Goal: Task Accomplishment & Management: Use online tool/utility

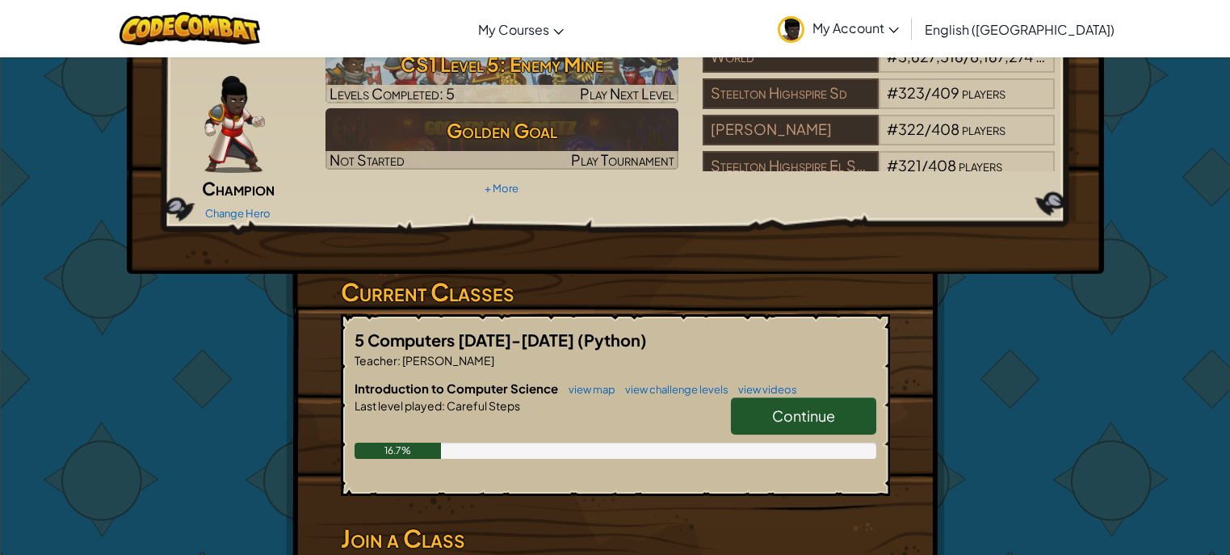
scroll to position [97, 0]
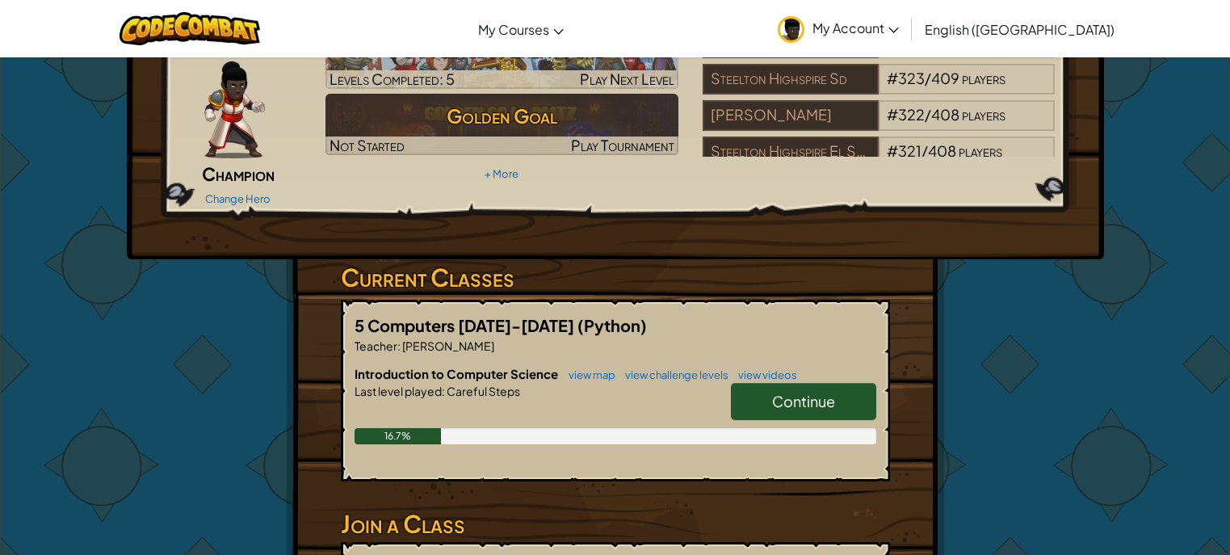
click at [816, 388] on link "Continue" at bounding box center [803, 401] width 145 height 37
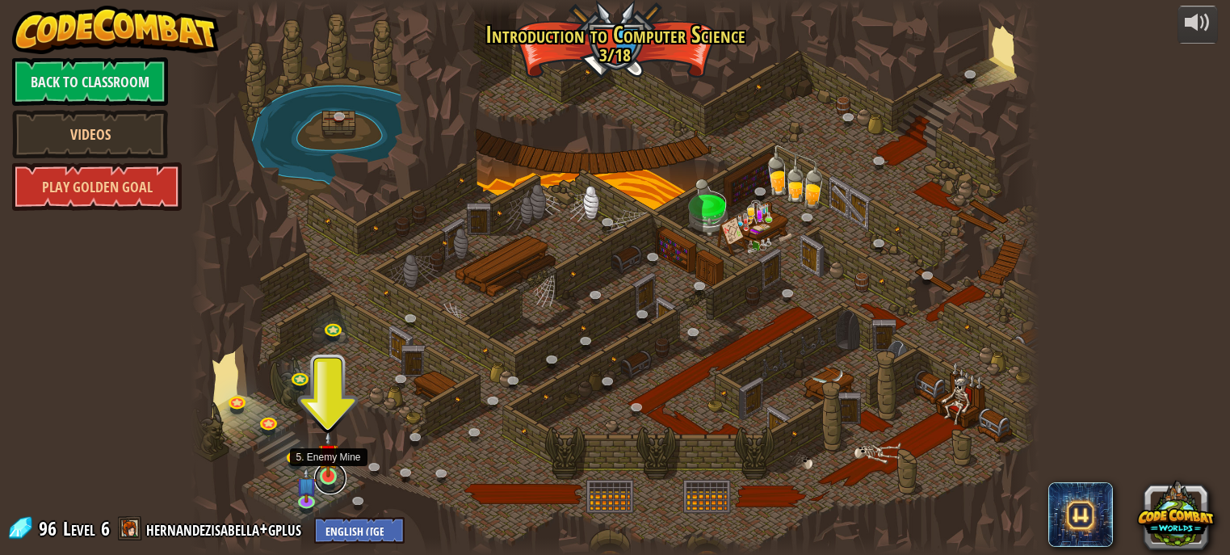
click at [329, 482] on link at bounding box center [330, 478] width 32 height 32
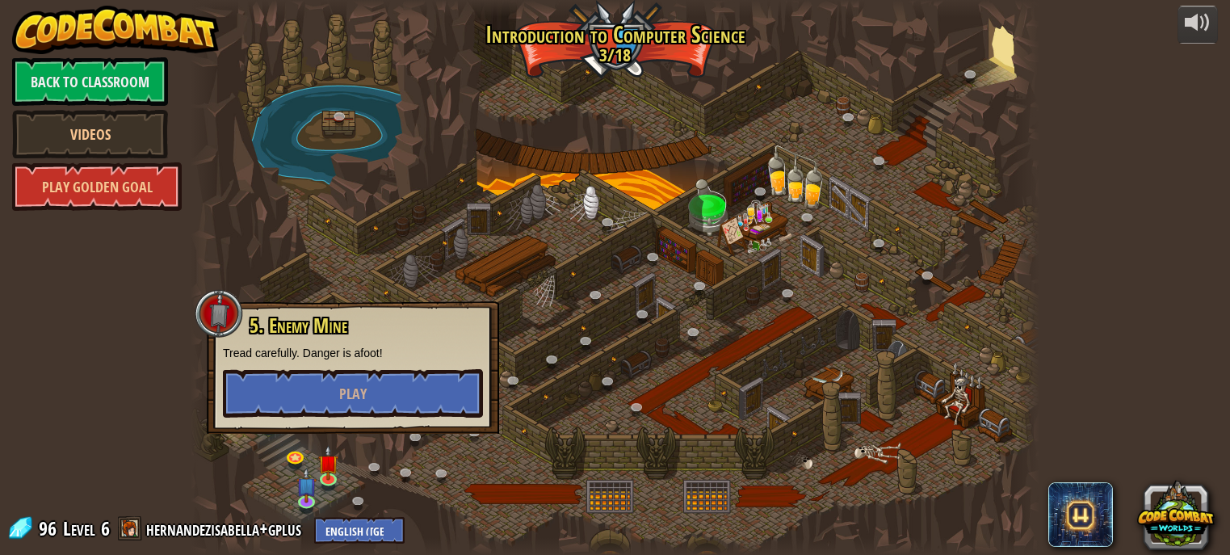
click at [724, 299] on div at bounding box center [615, 277] width 849 height 555
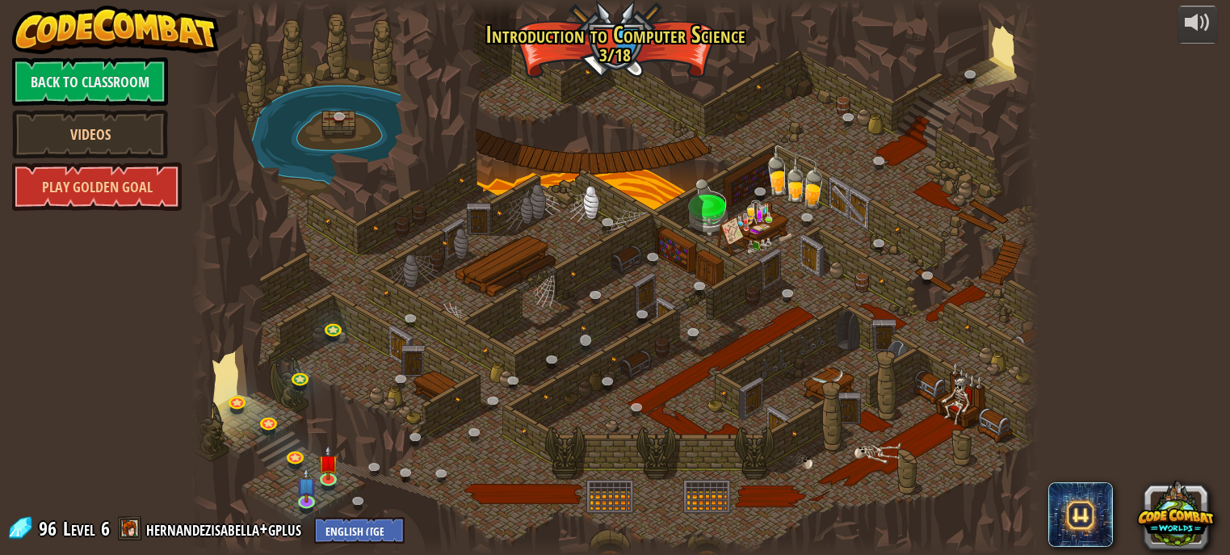
drag, startPoint x: 724, startPoint y: 299, endPoint x: 587, endPoint y: 333, distance: 140.8
click at [597, 331] on div at bounding box center [615, 277] width 849 height 555
drag, startPoint x: 570, startPoint y: 345, endPoint x: 553, endPoint y: 364, distance: 25.8
click at [557, 365] on div "25. Kithgard Gates (Locked) Escape the Kithgard dungeons, and don't let the gua…" at bounding box center [615, 277] width 849 height 555
drag, startPoint x: 388, startPoint y: 307, endPoint x: 361, endPoint y: 297, distance: 29.1
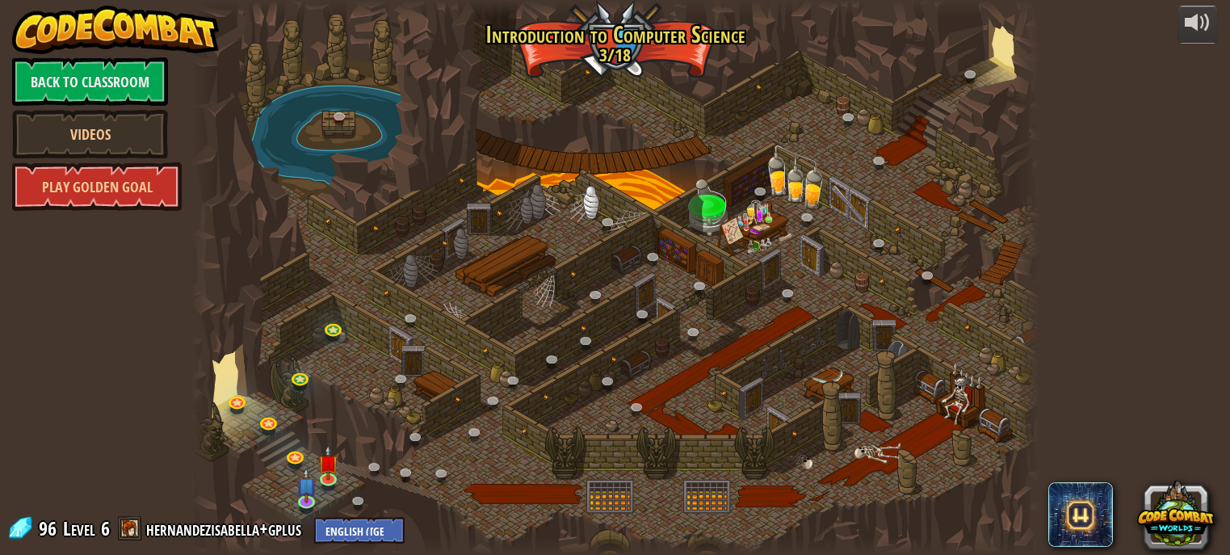
click at [379, 306] on div at bounding box center [615, 277] width 849 height 555
drag, startPoint x: 309, startPoint y: 313, endPoint x: 296, endPoint y: 326, distance: 18.9
click at [308, 312] on div at bounding box center [615, 277] width 849 height 555
drag, startPoint x: 296, startPoint y: 326, endPoint x: 627, endPoint y: 293, distance: 332.7
click at [434, 335] on div at bounding box center [615, 277] width 849 height 555
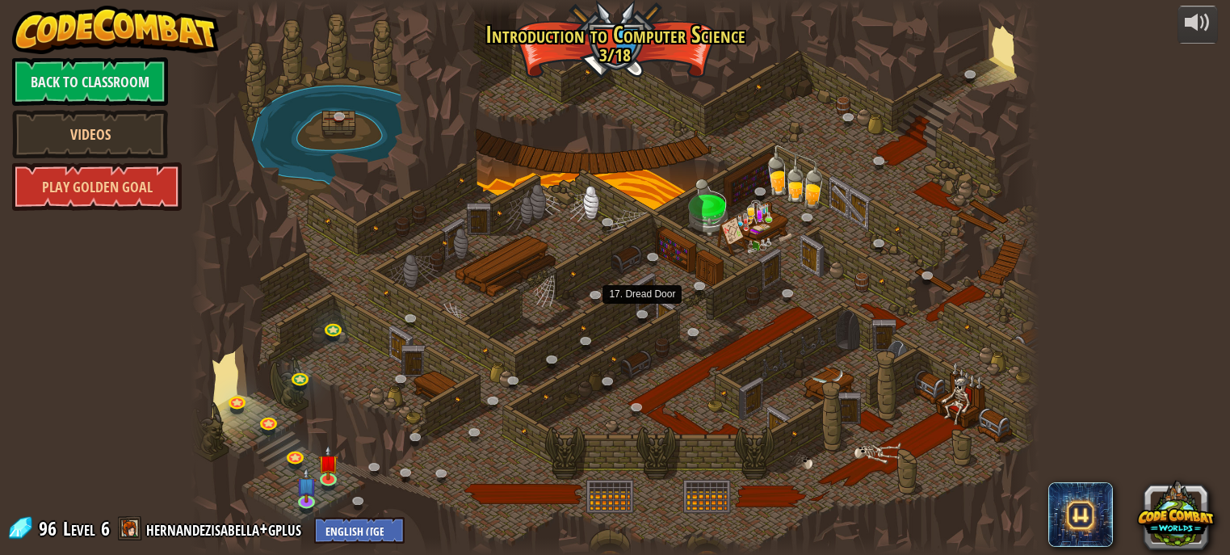
drag, startPoint x: 724, startPoint y: 223, endPoint x: 652, endPoint y: 301, distance: 105.8
click at [652, 301] on div at bounding box center [615, 277] width 849 height 555
click at [654, 289] on div at bounding box center [615, 277] width 849 height 555
drag, startPoint x: 715, startPoint y: 250, endPoint x: 764, endPoint y: 233, distance: 51.1
click at [748, 237] on div at bounding box center [615, 277] width 849 height 555
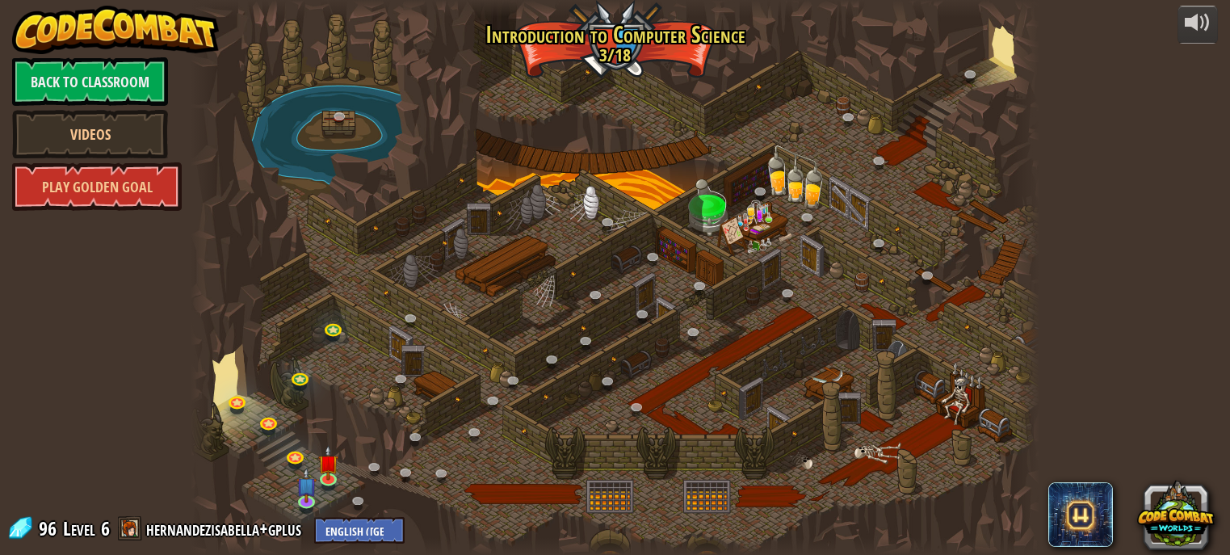
click at [787, 229] on div at bounding box center [615, 277] width 849 height 555
click at [789, 229] on div at bounding box center [615, 277] width 849 height 555
drag, startPoint x: 789, startPoint y: 229, endPoint x: 787, endPoint y: 244, distance: 14.7
click at [787, 244] on div at bounding box center [615, 277] width 849 height 555
click at [787, 245] on div at bounding box center [615, 277] width 849 height 555
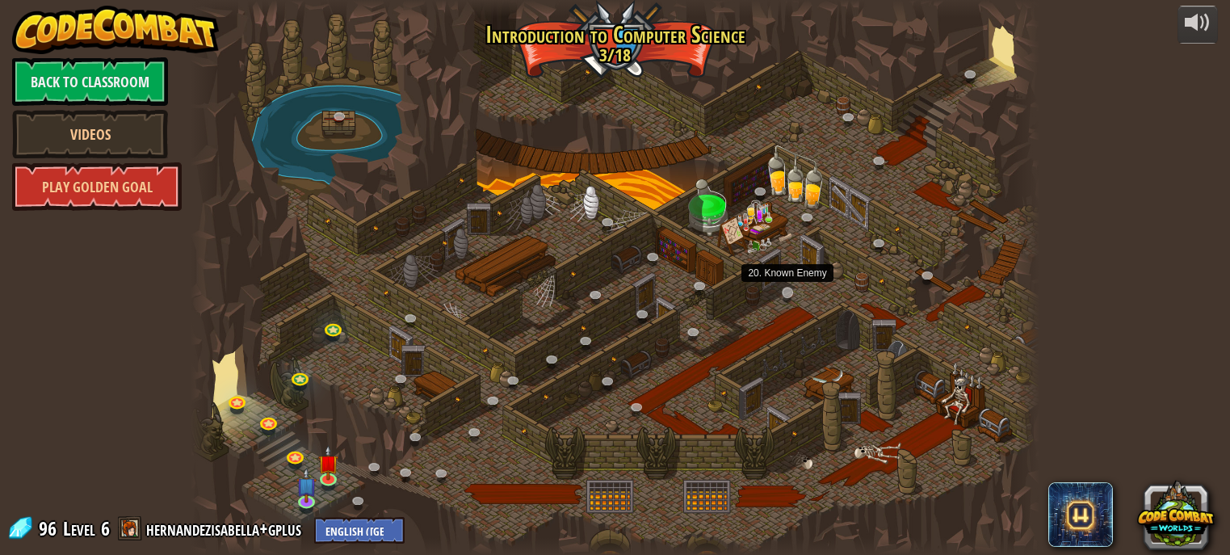
drag, startPoint x: 787, startPoint y: 245, endPoint x: 783, endPoint y: 287, distance: 42.2
click at [785, 287] on div "25. Kithgard Gates (Locked) Escape the Kithgard dungeons, and don't let the gua…" at bounding box center [615, 277] width 849 height 555
drag, startPoint x: 735, startPoint y: 342, endPoint x: 697, endPoint y: 320, distance: 43.8
click at [716, 335] on div at bounding box center [615, 277] width 849 height 555
click at [699, 324] on div "25. Kithgard Gates (Locked) Escape the Kithgard dungeons, and don't let the gua…" at bounding box center [615, 277] width 849 height 555
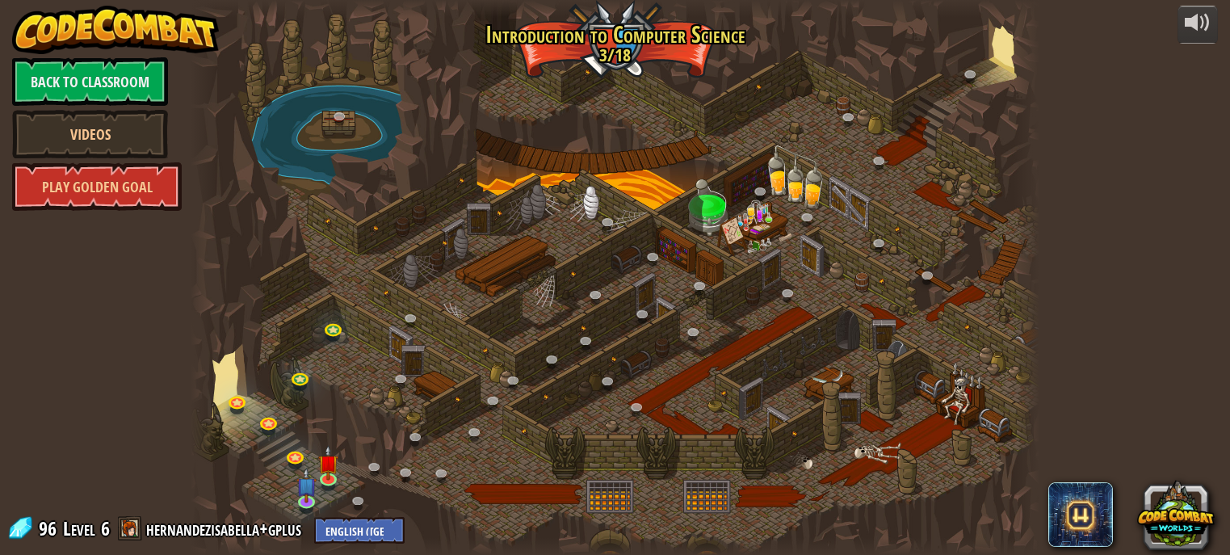
click at [679, 404] on div at bounding box center [615, 277] width 849 height 555
click at [684, 394] on div at bounding box center [615, 277] width 849 height 555
click at [655, 403] on div "25. Kithgard Gates (Locked) Escape the Kithgard dungeons, and don't let the gua…" at bounding box center [615, 277] width 849 height 555
click at [655, 402] on div at bounding box center [615, 277] width 849 height 555
click at [656, 401] on div at bounding box center [615, 277] width 849 height 555
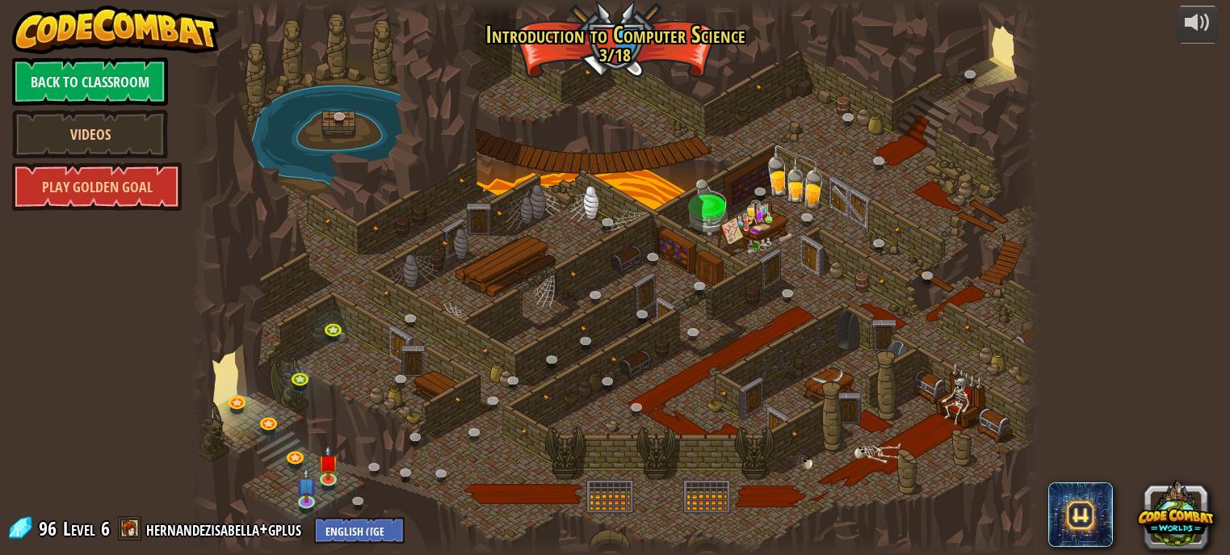
drag, startPoint x: 656, startPoint y: 398, endPoint x: 665, endPoint y: 391, distance: 11.5
click at [663, 396] on div at bounding box center [615, 277] width 849 height 555
click at [668, 384] on div at bounding box center [615, 277] width 849 height 555
click at [668, 387] on div at bounding box center [615, 277] width 849 height 555
drag, startPoint x: 668, startPoint y: 387, endPoint x: 667, endPoint y: 408, distance: 21.0
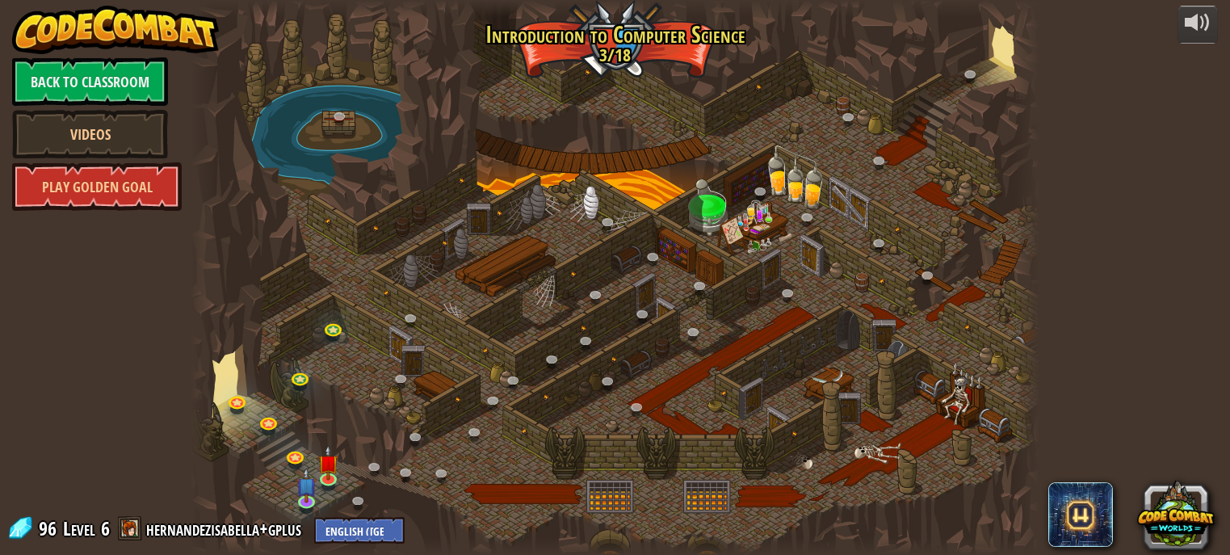
click at [667, 408] on div at bounding box center [615, 277] width 849 height 555
click at [667, 411] on div at bounding box center [615, 277] width 849 height 555
click at [685, 403] on div at bounding box center [615, 277] width 849 height 555
click at [610, 210] on div at bounding box center [615, 277] width 849 height 555
drag, startPoint x: 609, startPoint y: 209, endPoint x: 208, endPoint y: 341, distance: 421.6
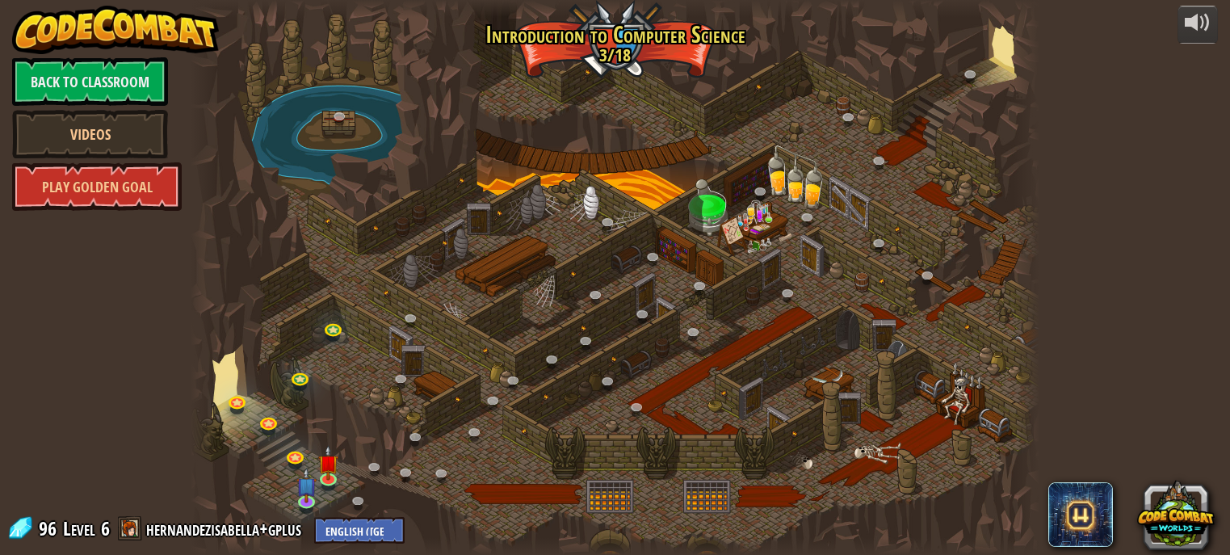
click at [398, 346] on div at bounding box center [615, 277] width 849 height 555
drag, startPoint x: 261, startPoint y: 365, endPoint x: 541, endPoint y: 456, distance: 294.7
click at [379, 427] on div at bounding box center [615, 277] width 849 height 555
drag, startPoint x: 541, startPoint y: 456, endPoint x: 443, endPoint y: 434, distance: 100.9
click at [463, 451] on div at bounding box center [615, 277] width 849 height 555
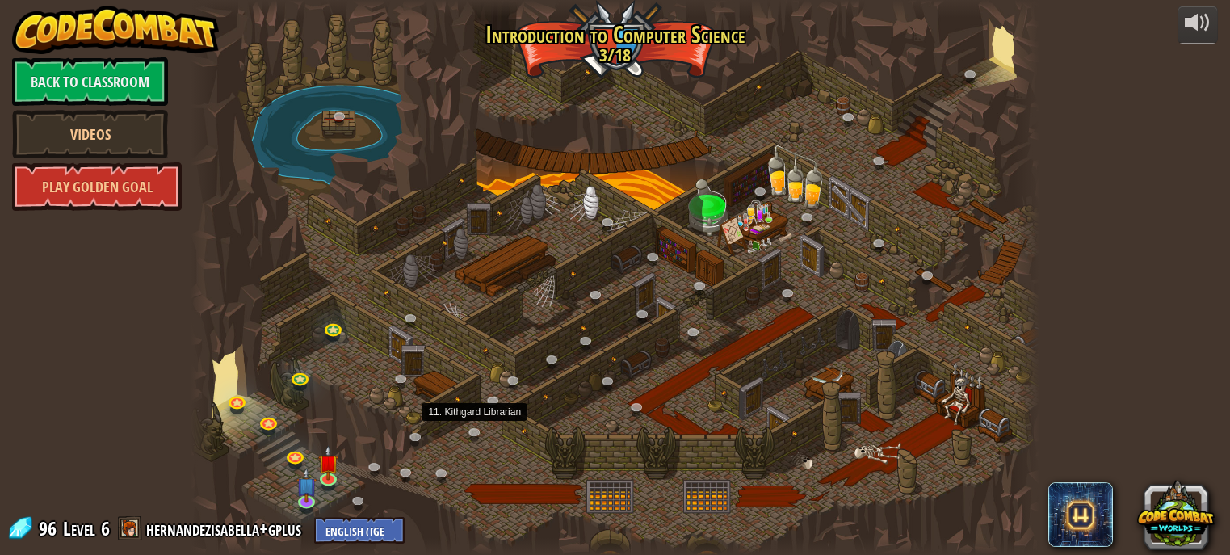
drag, startPoint x: 431, startPoint y: 415, endPoint x: 431, endPoint y: 391, distance: 24.2
click at [423, 406] on div at bounding box center [615, 277] width 849 height 555
drag, startPoint x: 431, startPoint y: 391, endPoint x: 403, endPoint y: 373, distance: 33.4
click at [422, 388] on div at bounding box center [615, 277] width 849 height 555
drag, startPoint x: 404, startPoint y: 411, endPoint x: 388, endPoint y: 399, distance: 19.5
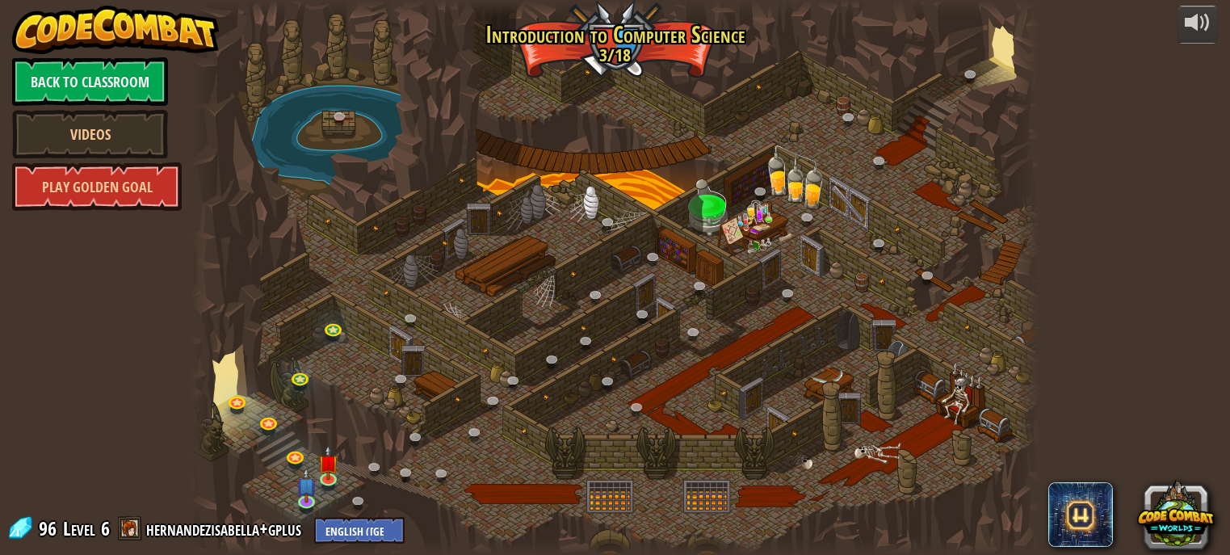
click at [393, 414] on div at bounding box center [615, 277] width 849 height 555
drag, startPoint x: 403, startPoint y: 427, endPoint x: 396, endPoint y: 417, distance: 12.1
click at [400, 427] on div at bounding box center [615, 277] width 849 height 555
click at [397, 394] on div at bounding box center [615, 277] width 849 height 555
click at [397, 392] on div at bounding box center [615, 277] width 849 height 555
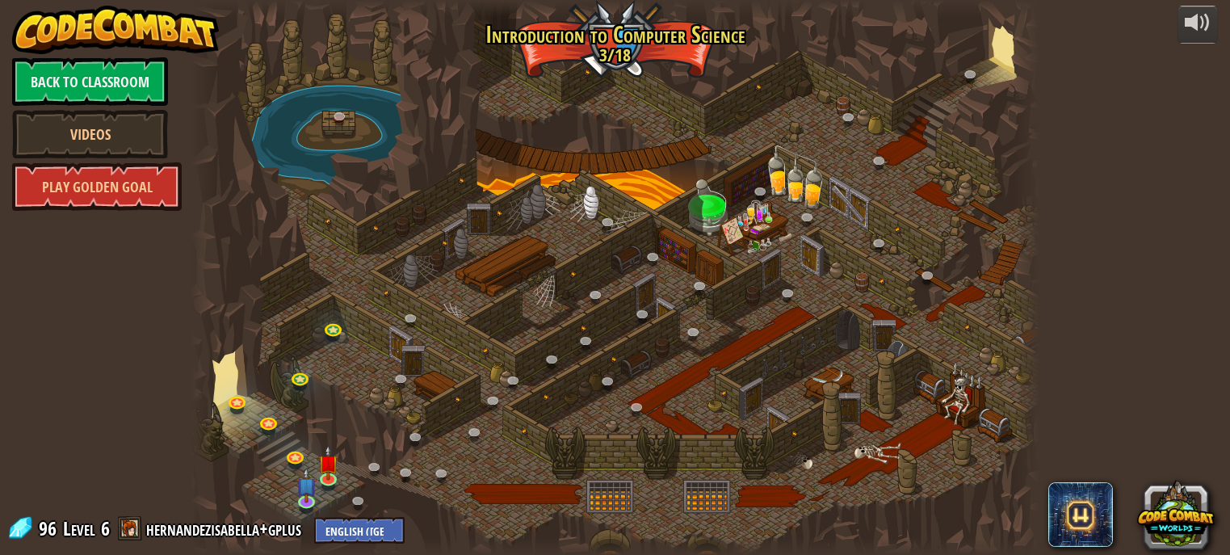
drag, startPoint x: 404, startPoint y: 400, endPoint x: 446, endPoint y: 407, distance: 42.6
click at [425, 407] on div at bounding box center [615, 277] width 849 height 555
drag, startPoint x: 459, startPoint y: 414, endPoint x: 478, endPoint y: 424, distance: 20.9
click at [459, 416] on div at bounding box center [615, 277] width 849 height 555
click at [503, 437] on div at bounding box center [615, 277] width 849 height 555
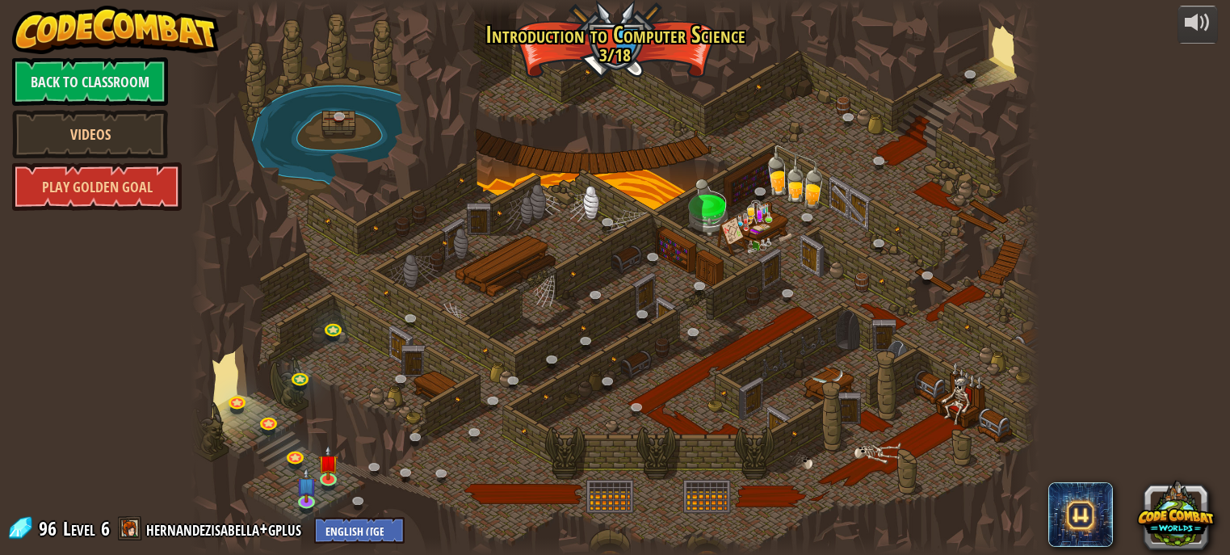
click at [498, 435] on div at bounding box center [615, 277] width 849 height 555
drag, startPoint x: 501, startPoint y: 434, endPoint x: 505, endPoint y: 426, distance: 8.7
click at [502, 432] on div at bounding box center [615, 277] width 849 height 555
drag, startPoint x: 512, startPoint y: 428, endPoint x: 514, endPoint y: 438, distance: 10.8
click at [514, 438] on div at bounding box center [615, 277] width 849 height 555
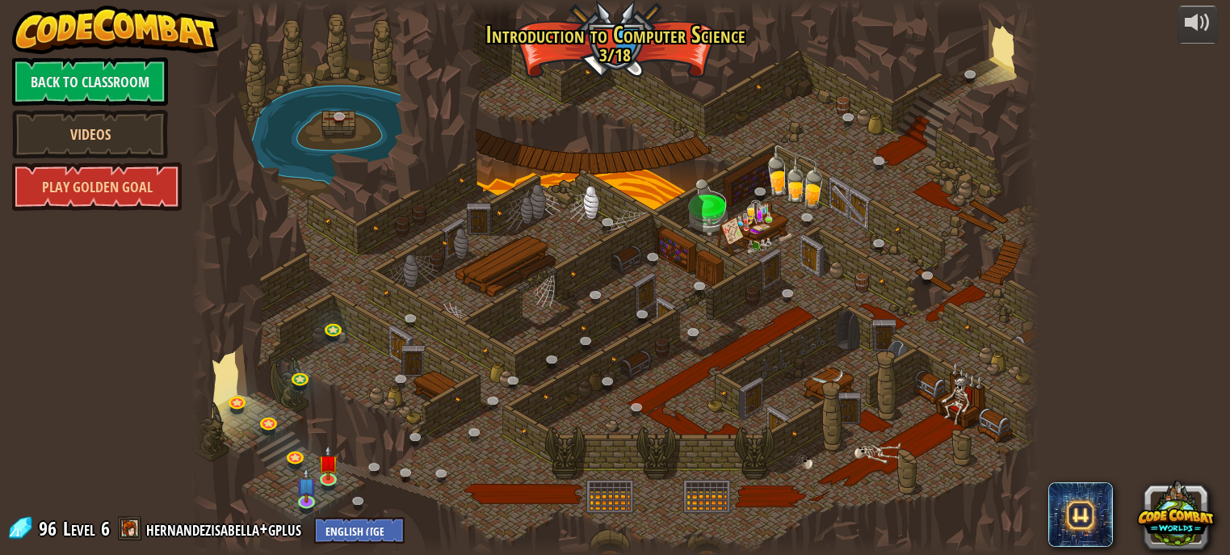
drag, startPoint x: 526, startPoint y: 448, endPoint x: 574, endPoint y: 447, distance: 47.7
click at [543, 461] on div at bounding box center [615, 277] width 849 height 555
click at [577, 449] on div at bounding box center [615, 277] width 849 height 555
drag, startPoint x: 581, startPoint y: 447, endPoint x: 593, endPoint y: 432, distance: 19.1
click at [583, 445] on div at bounding box center [615, 277] width 849 height 555
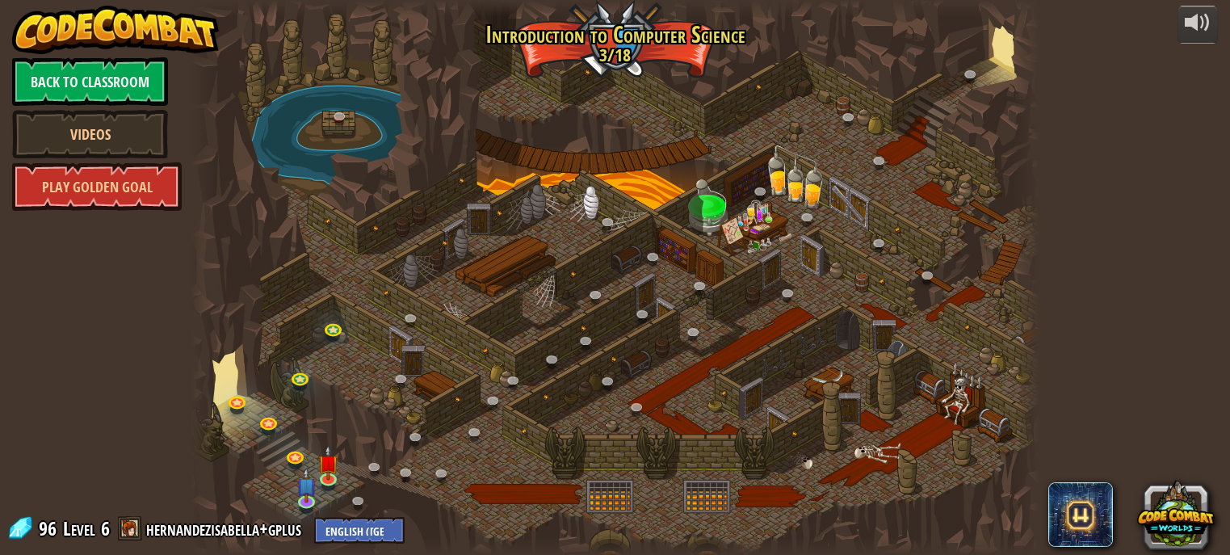
drag, startPoint x: 593, startPoint y: 432, endPoint x: 618, endPoint y: 410, distance: 33.2
click at [609, 419] on div at bounding box center [615, 277] width 849 height 555
drag, startPoint x: 618, startPoint y: 410, endPoint x: 631, endPoint y: 397, distance: 18.9
click at [619, 409] on div at bounding box center [615, 277] width 849 height 555
drag, startPoint x: 633, startPoint y: 396, endPoint x: 620, endPoint y: 388, distance: 15.2
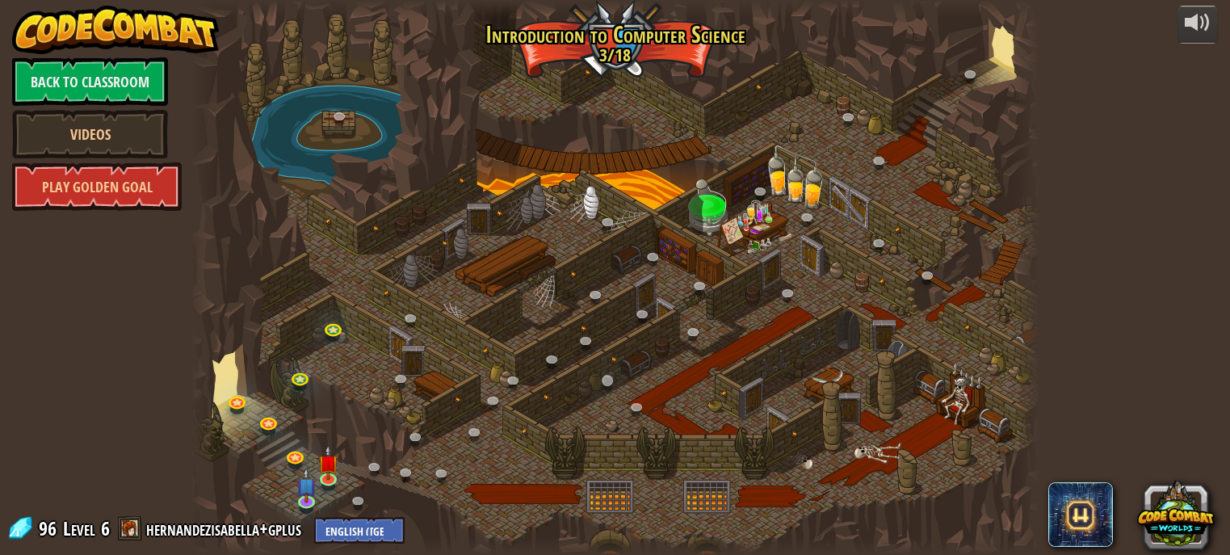
click at [634, 393] on div at bounding box center [615, 277] width 849 height 555
click at [574, 448] on div at bounding box center [615, 277] width 849 height 555
click at [582, 446] on div at bounding box center [615, 277] width 849 height 555
click at [577, 448] on div at bounding box center [615, 277] width 849 height 555
drag, startPoint x: 577, startPoint y: 443, endPoint x: 589, endPoint y: 430, distance: 17.2
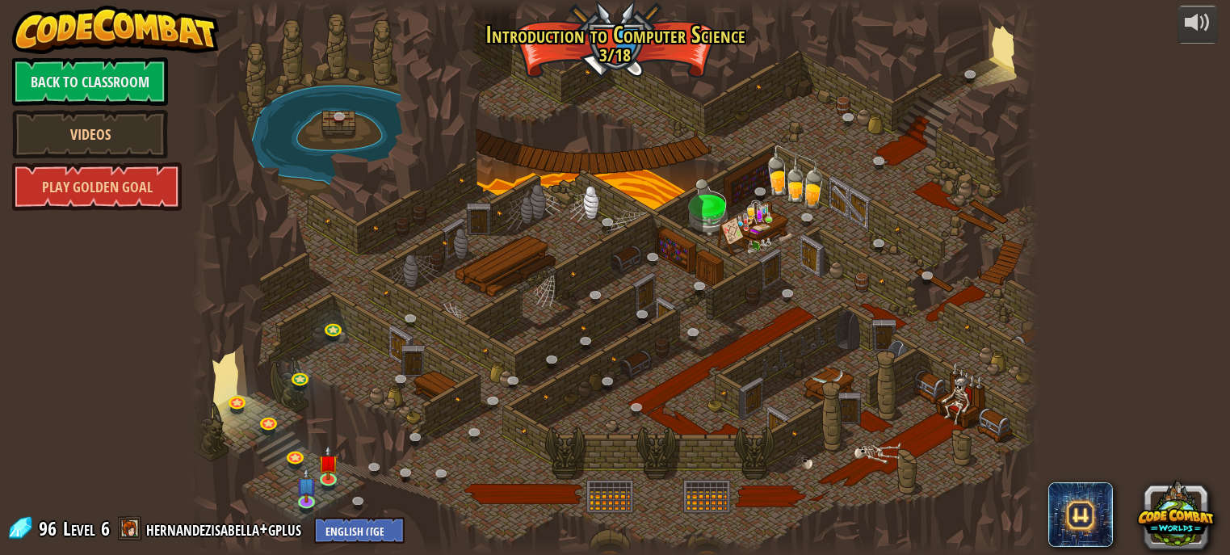
click at [579, 443] on div at bounding box center [615, 277] width 849 height 555
click at [590, 430] on div at bounding box center [615, 277] width 849 height 555
click at [599, 421] on div at bounding box center [615, 277] width 849 height 555
click at [622, 303] on div at bounding box center [615, 277] width 849 height 555
click at [596, 320] on div at bounding box center [615, 277] width 849 height 555
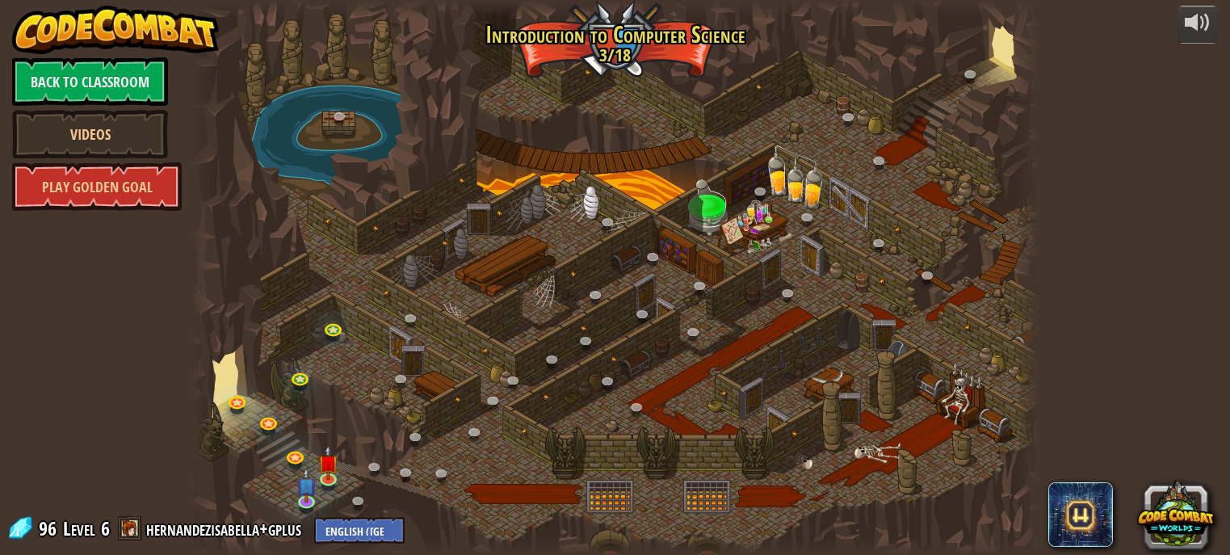
click at [600, 318] on div at bounding box center [615, 277] width 849 height 555
click at [602, 328] on div at bounding box center [615, 277] width 849 height 555
drag, startPoint x: 602, startPoint y: 328, endPoint x: 497, endPoint y: 241, distance: 136.0
click at [560, 292] on div at bounding box center [615, 277] width 849 height 555
drag
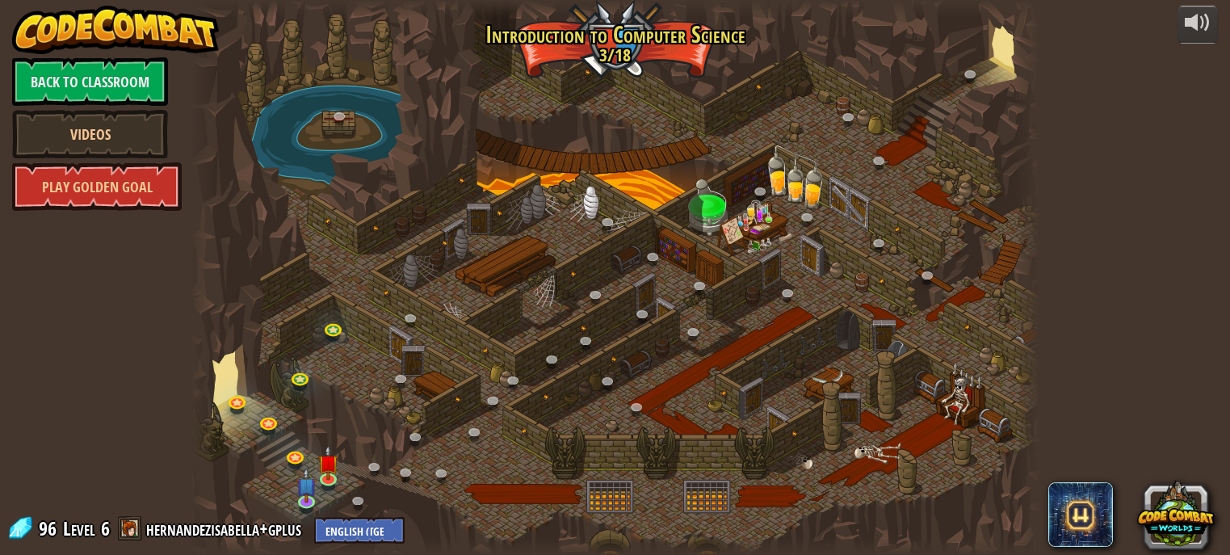
click at [483, 249] on div at bounding box center [615, 277] width 849 height 555
click at [459, 354] on div at bounding box center [615, 277] width 849 height 555
click at [375, 389] on div at bounding box center [615, 277] width 849 height 555
click at [350, 378] on div at bounding box center [615, 277] width 849 height 555
click at [331, 311] on div at bounding box center [615, 277] width 849 height 555
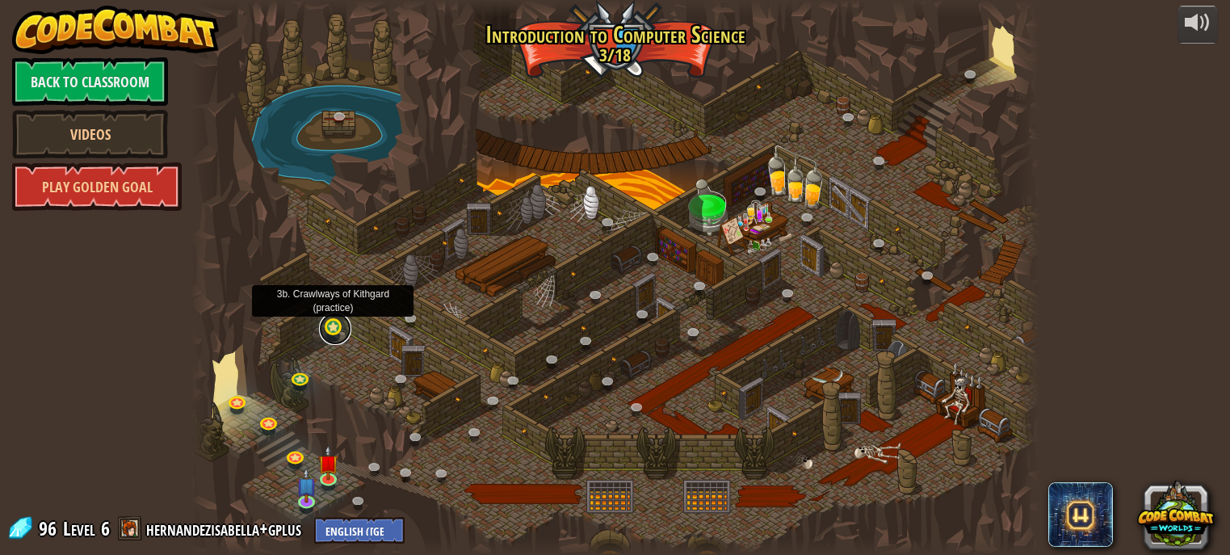
click at [337, 321] on link at bounding box center [335, 329] width 32 height 32
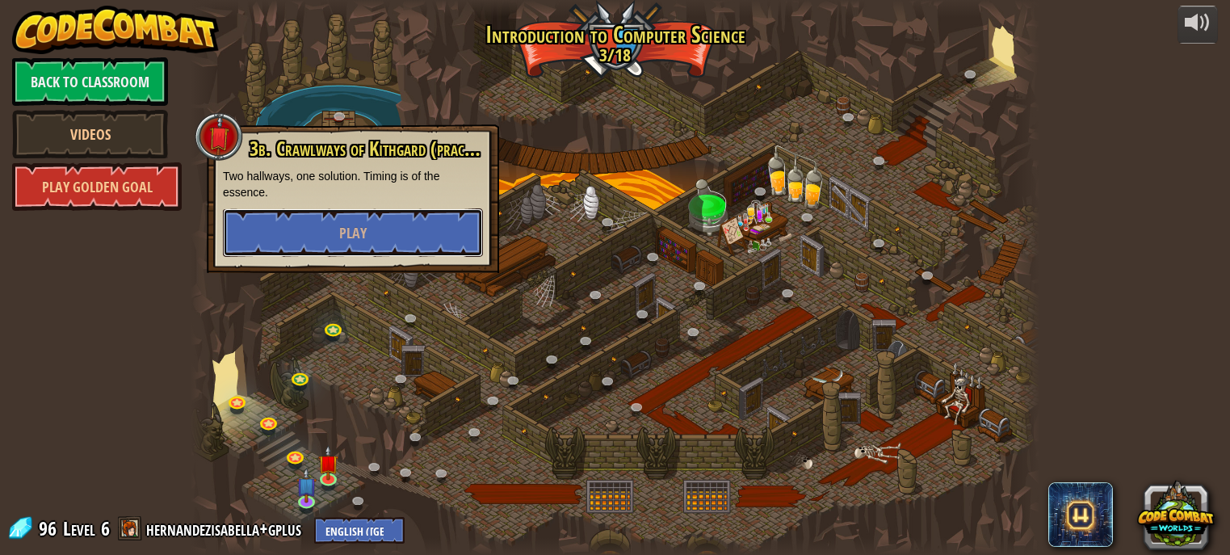
click at [409, 294] on div "25. Kithgard Gates (Locked) Escape the Kithgard dungeons, and don't let the gua…" at bounding box center [615, 277] width 849 height 555
click at [455, 232] on button "Play" at bounding box center [353, 232] width 260 height 48
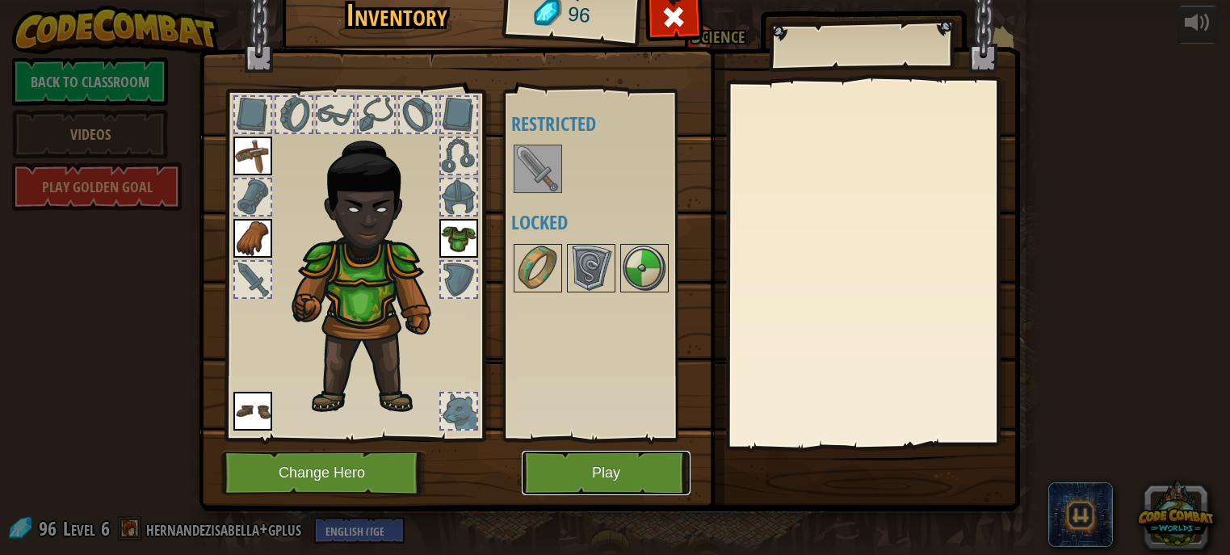
click at [644, 464] on button "Play" at bounding box center [606, 473] width 169 height 44
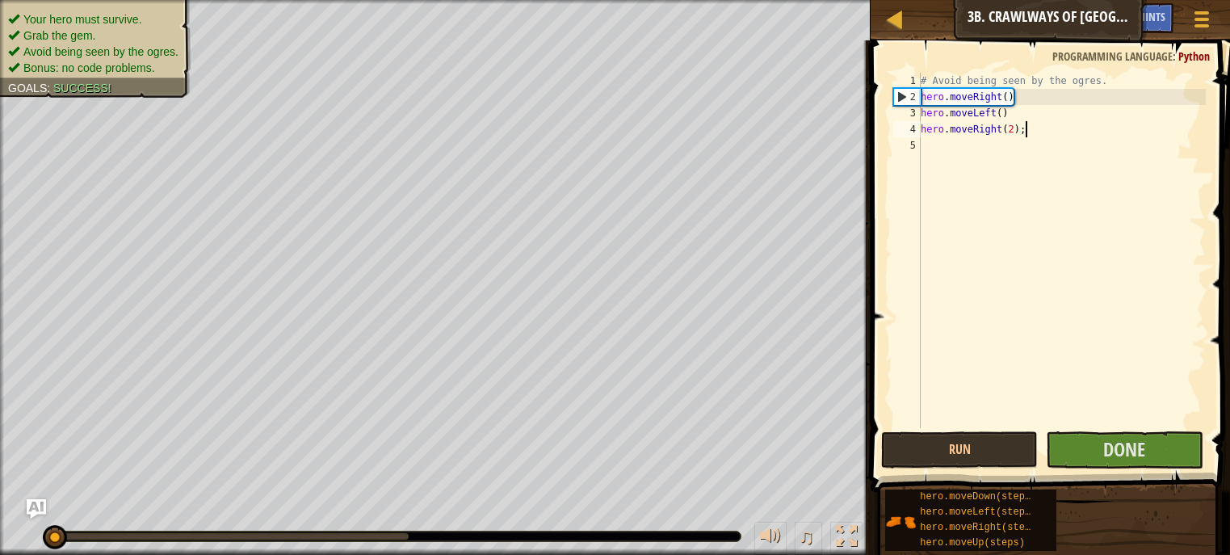
scroll to position [6, 0]
type textarea "hero.moveRight(2);"
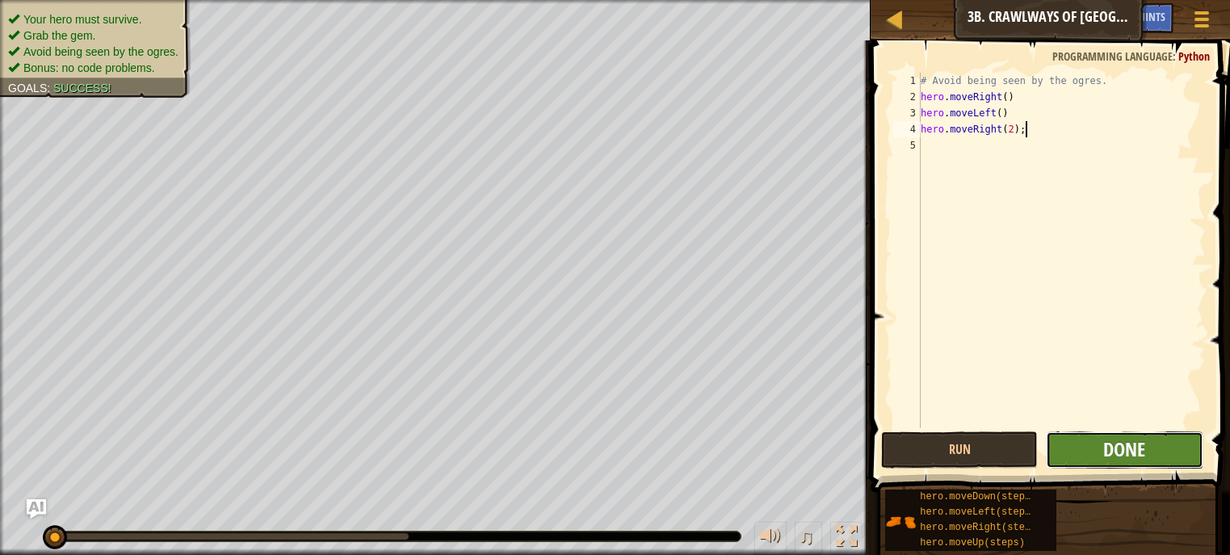
click at [1145, 455] on span "Done" at bounding box center [1124, 449] width 42 height 26
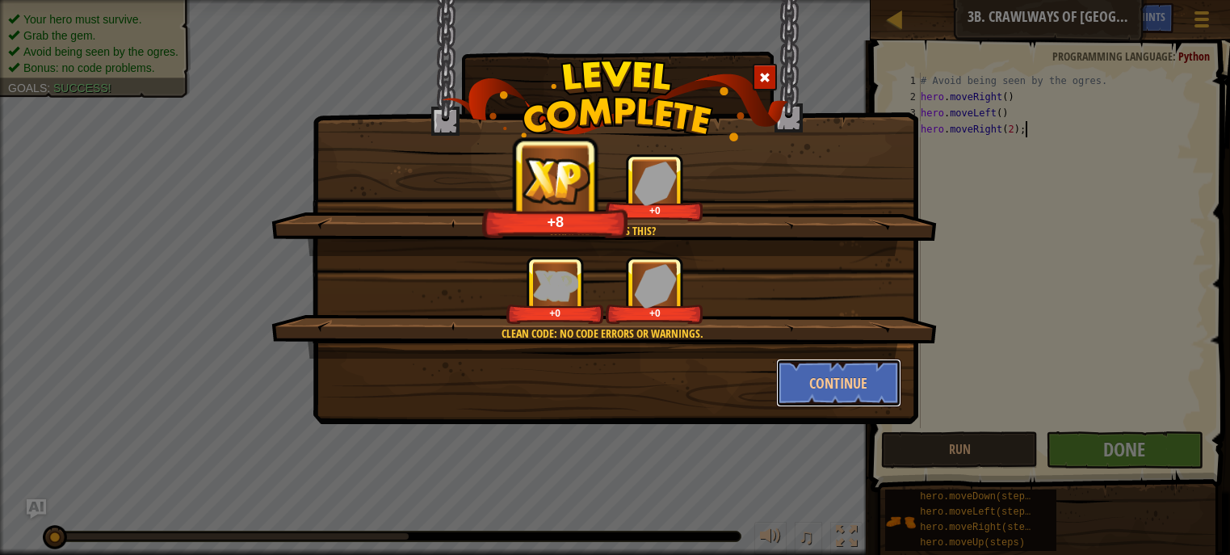
drag, startPoint x: 874, startPoint y: 404, endPoint x: 910, endPoint y: 412, distance: 37.2
click at [910, 412] on div "What new evil is this? +8 +0 Clean code: no code errors or warnings. +0 +0 Cont…" at bounding box center [616, 212] width 606 height 424
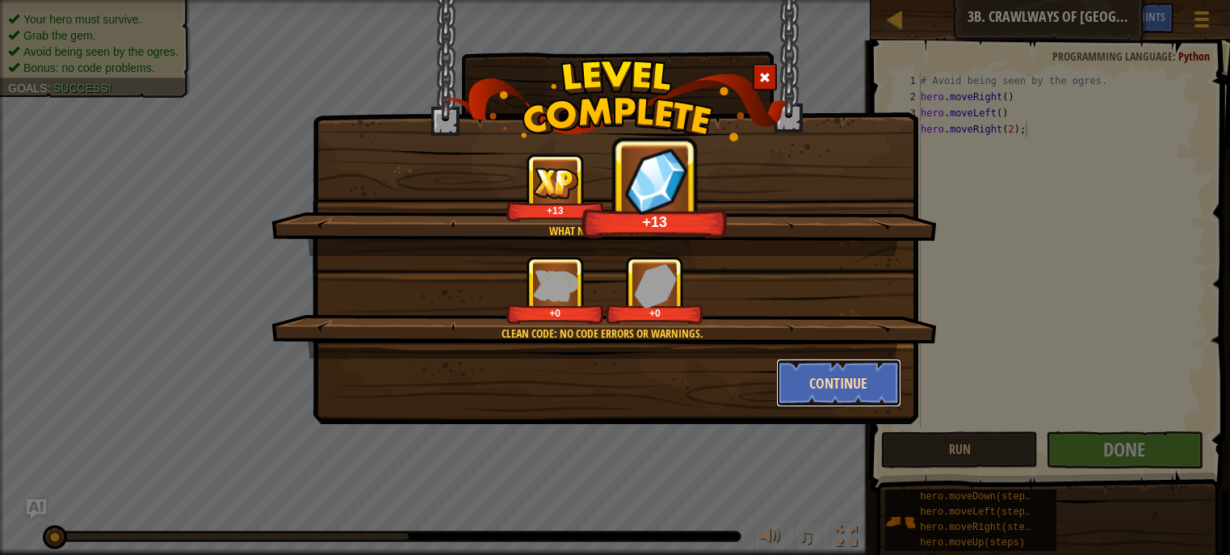
click at [879, 375] on button "Continue" at bounding box center [838, 383] width 125 height 48
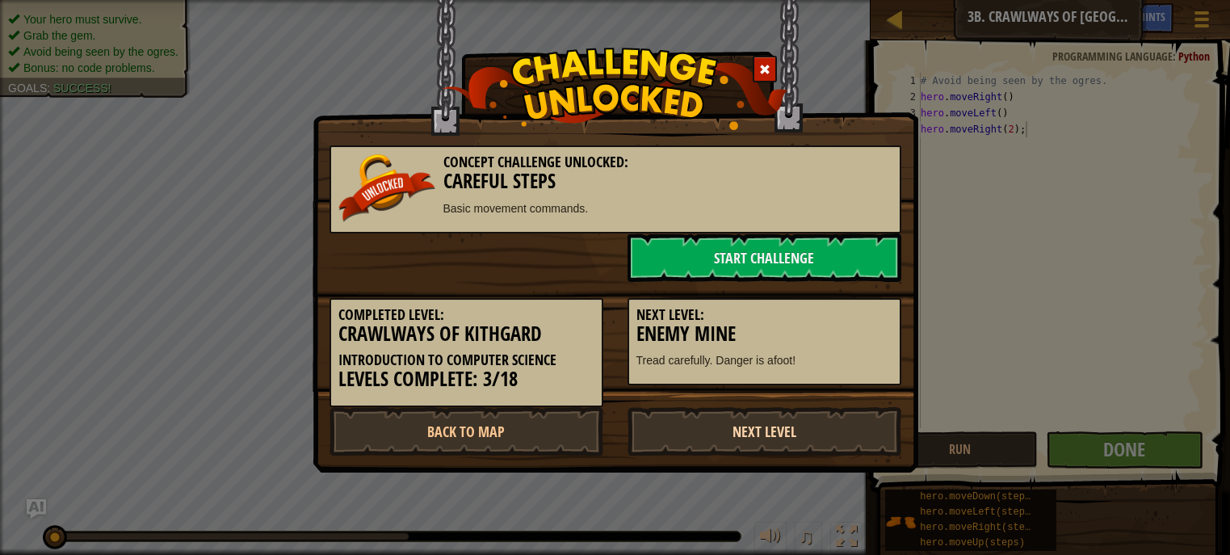
click at [860, 445] on div "Concept Challenge Unlocked: Careful Steps Basic movement commands. Start Challe…" at bounding box center [615, 292] width 572 height 326
click at [760, 79] on div at bounding box center [765, 69] width 24 height 27
